Goal: Find specific page/section: Find specific page/section

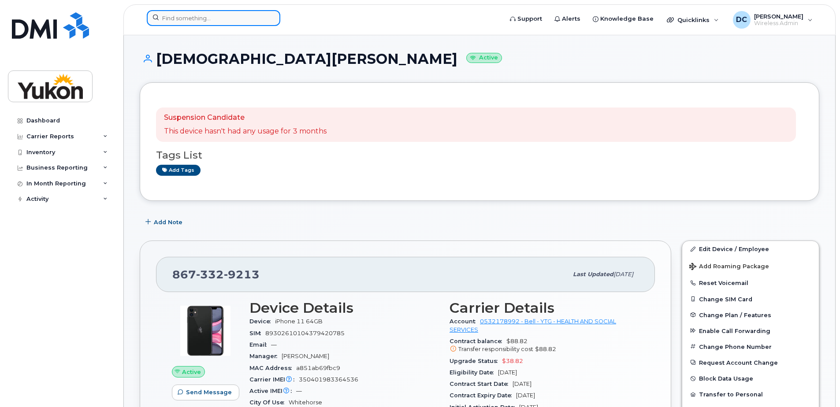
click at [204, 19] on input at bounding box center [214, 18] width 134 height 16
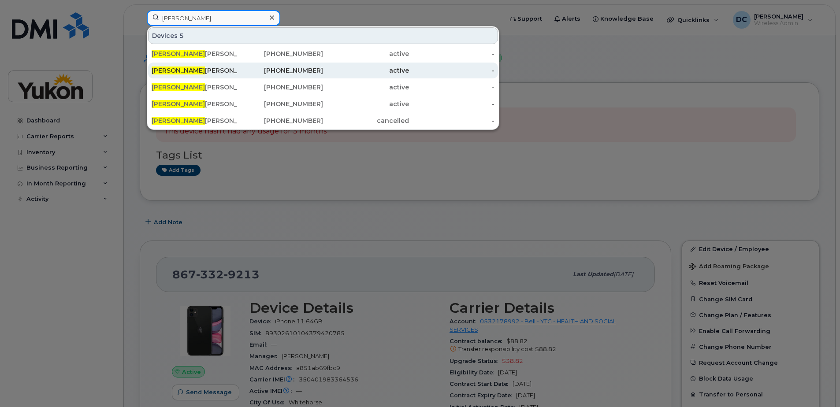
type input "amy"
click at [177, 70] on div "Amy Smith" at bounding box center [195, 70] width 86 height 9
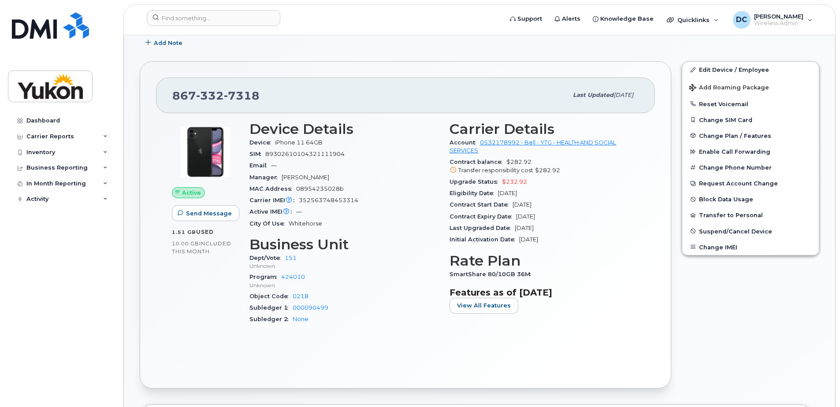
scroll to position [132, 0]
